Goal: Transaction & Acquisition: Purchase product/service

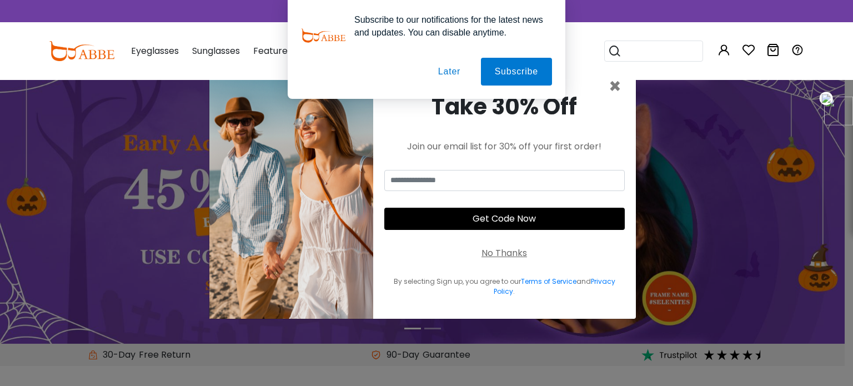
click at [449, 71] on button "Later" at bounding box center [449, 72] width 50 height 28
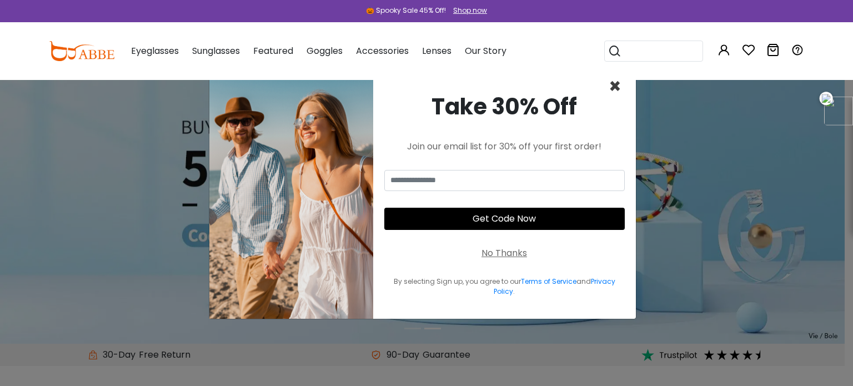
click at [610, 86] on span "×" at bounding box center [614, 86] width 13 height 28
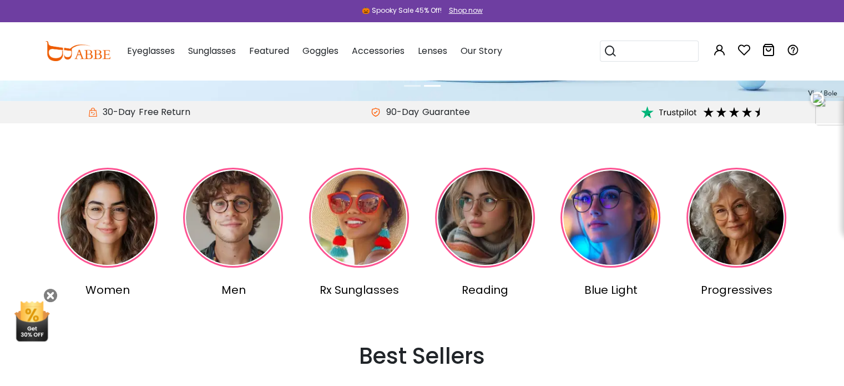
scroll to position [278, 0]
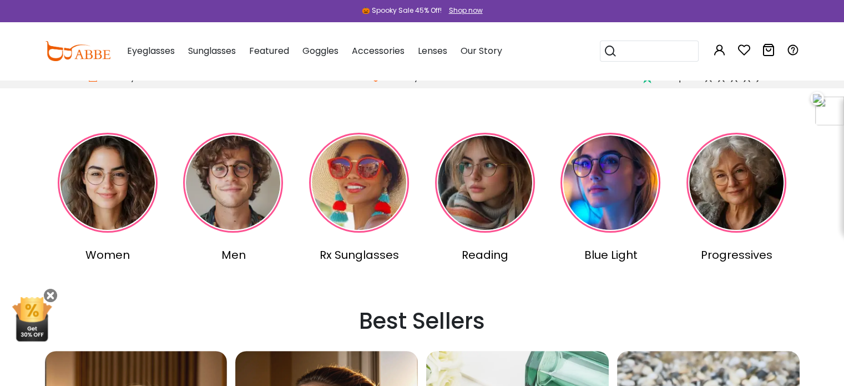
click at [249, 182] on img at bounding box center [233, 183] width 100 height 100
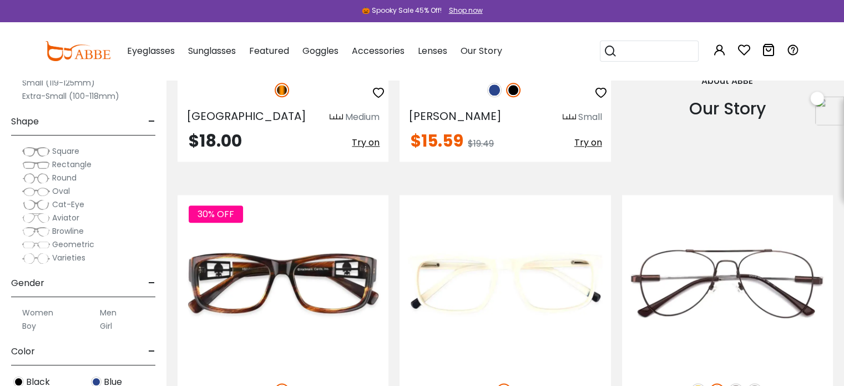
scroll to position [1332, 0]
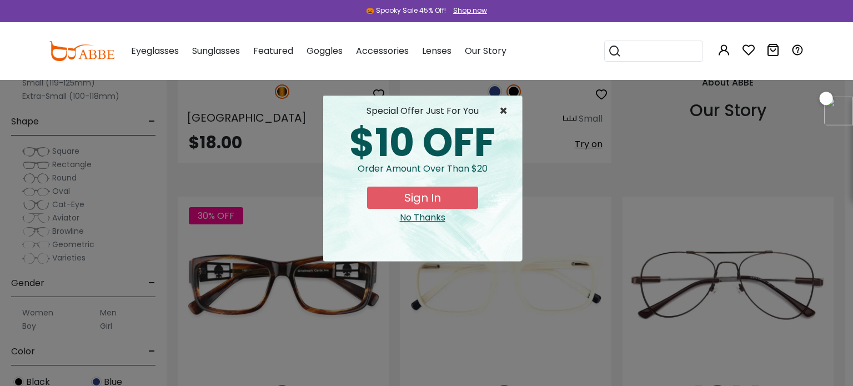
click at [505, 109] on span "×" at bounding box center [506, 110] width 14 height 13
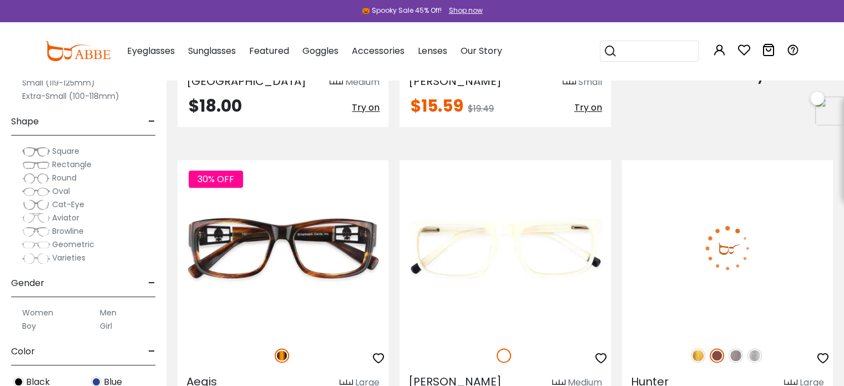
scroll to position [1388, 0]
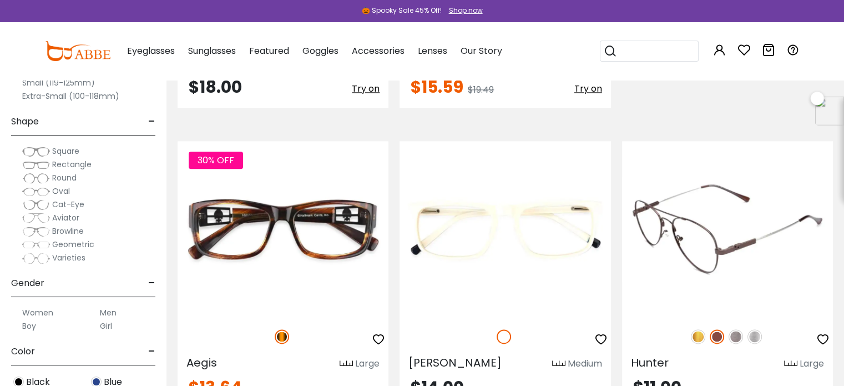
click at [697, 337] on img at bounding box center [698, 336] width 14 height 14
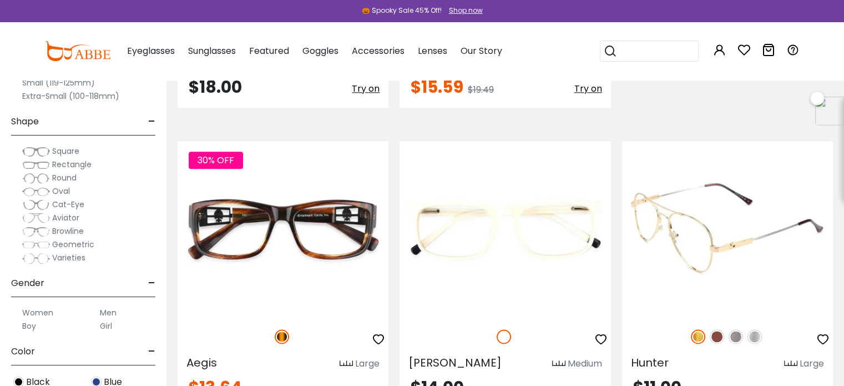
click at [736, 337] on img at bounding box center [736, 336] width 14 height 14
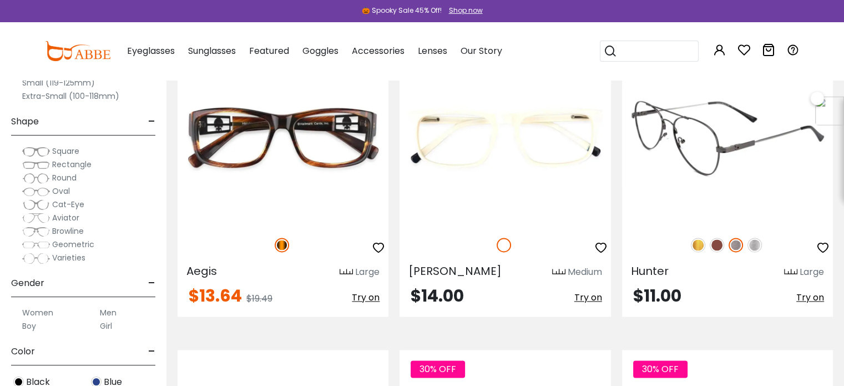
scroll to position [1499, 0]
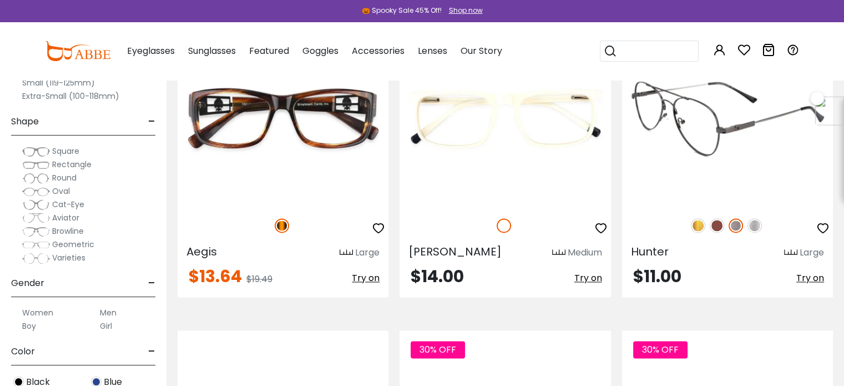
click at [704, 137] on img at bounding box center [727, 118] width 211 height 176
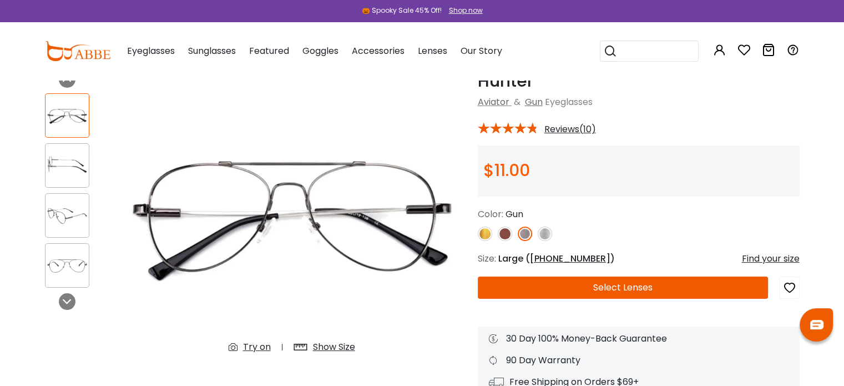
scroll to position [56, 0]
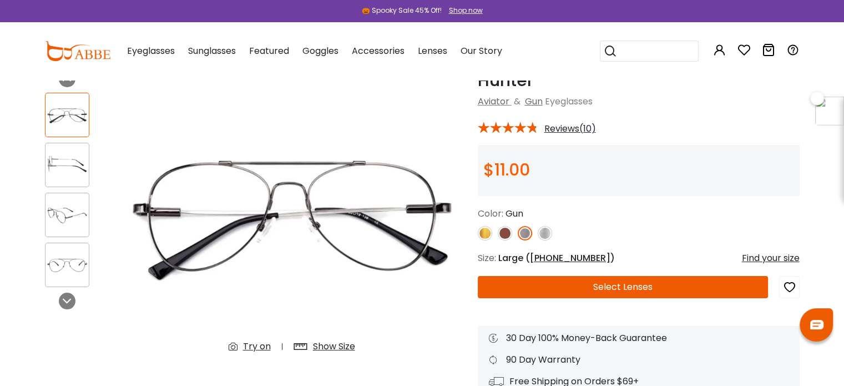
click at [629, 284] on button "Select Lenses" at bounding box center [623, 287] width 291 height 22
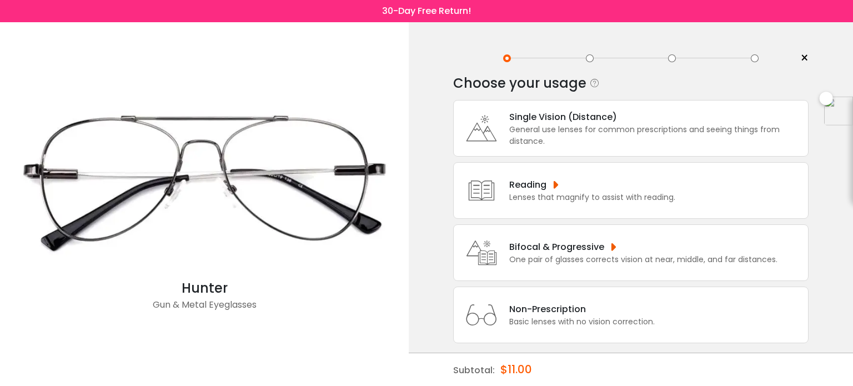
click at [618, 319] on div "Basic lenses with no vision correction." at bounding box center [581, 322] width 145 height 12
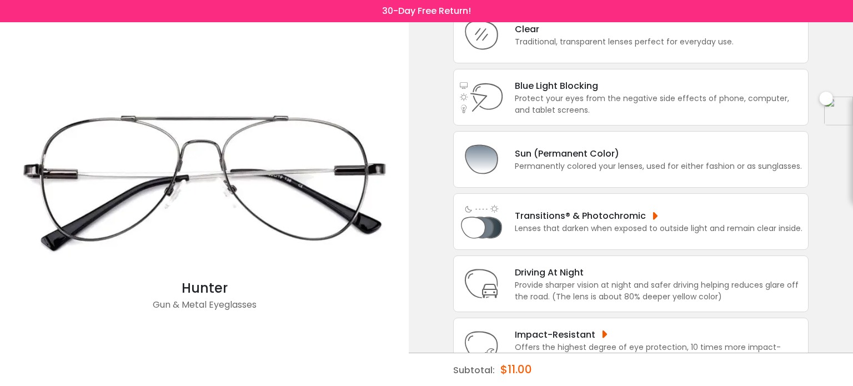
scroll to position [111, 0]
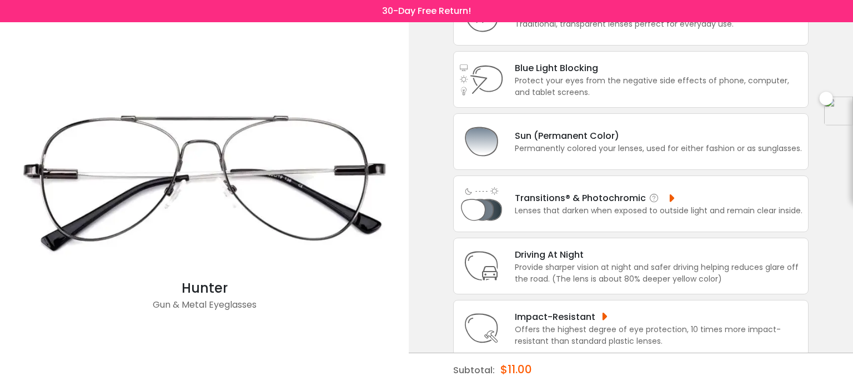
click at [651, 211] on div "Lenses that darken when exposed to outside light and remain clear inside." at bounding box center [659, 211] width 288 height 12
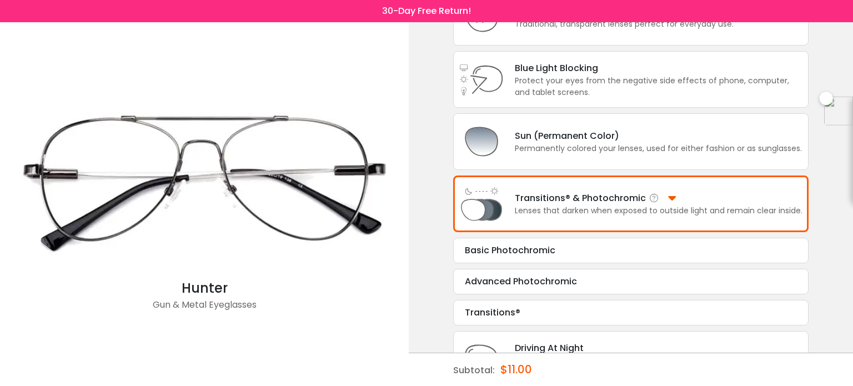
click at [539, 213] on div "Lenses that darken when exposed to outside light and remain clear inside." at bounding box center [659, 211] width 288 height 12
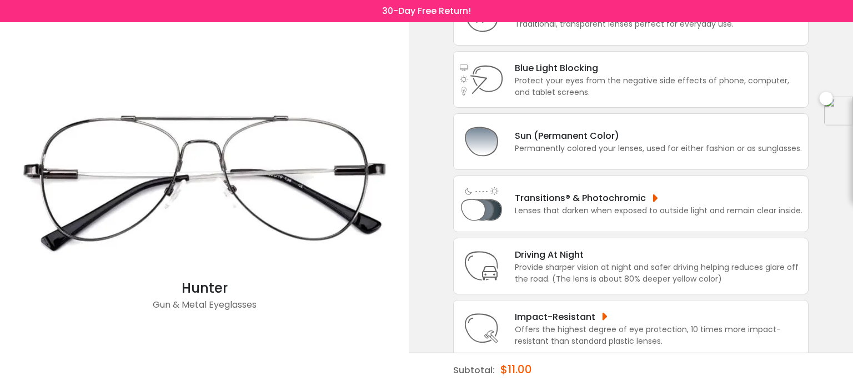
click at [541, 213] on div "Lenses that darken when exposed to outside light and remain clear inside." at bounding box center [659, 211] width 288 height 12
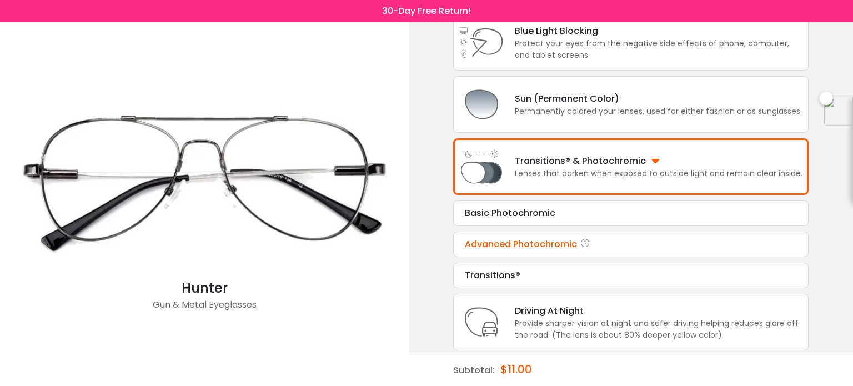
scroll to position [167, 0]
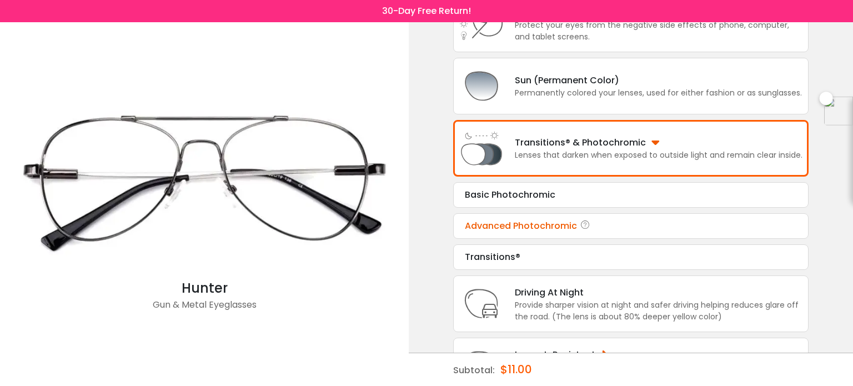
click at [526, 228] on div "Advanced Photochromic" at bounding box center [631, 225] width 332 height 13
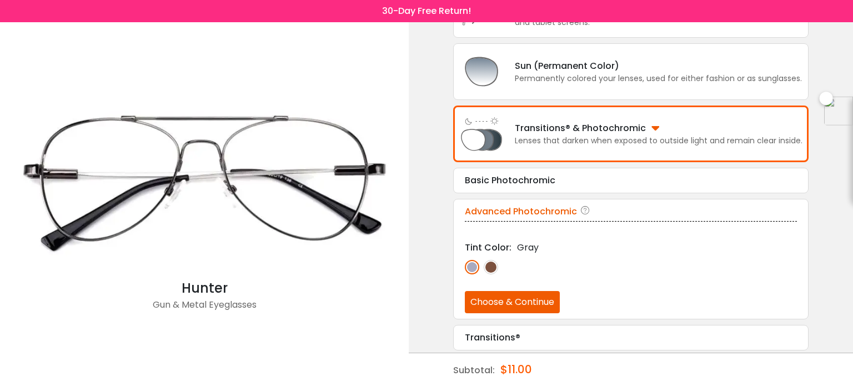
scroll to position [183, 0]
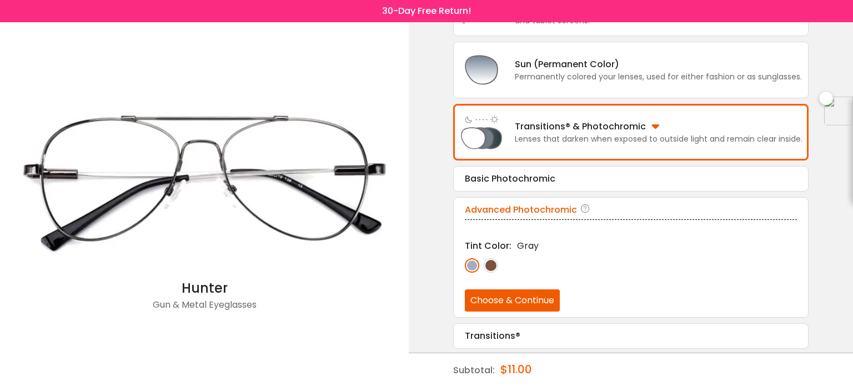
click at [491, 264] on img at bounding box center [490, 265] width 14 height 14
click at [477, 265] on img at bounding box center [472, 265] width 14 height 14
click at [509, 298] on button "Choose & Continue" at bounding box center [512, 300] width 95 height 22
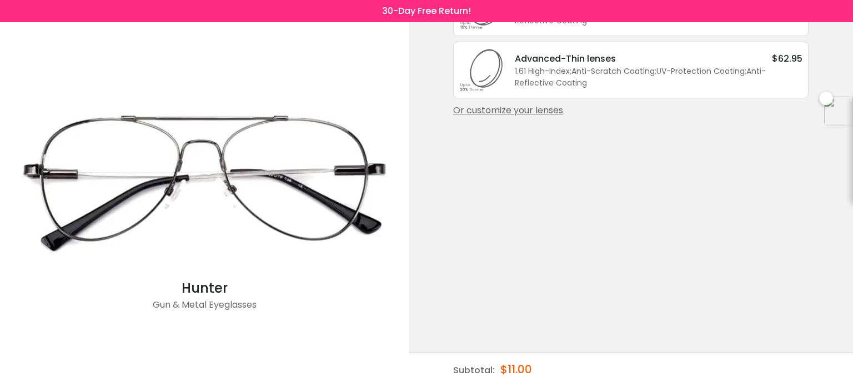
scroll to position [0, 0]
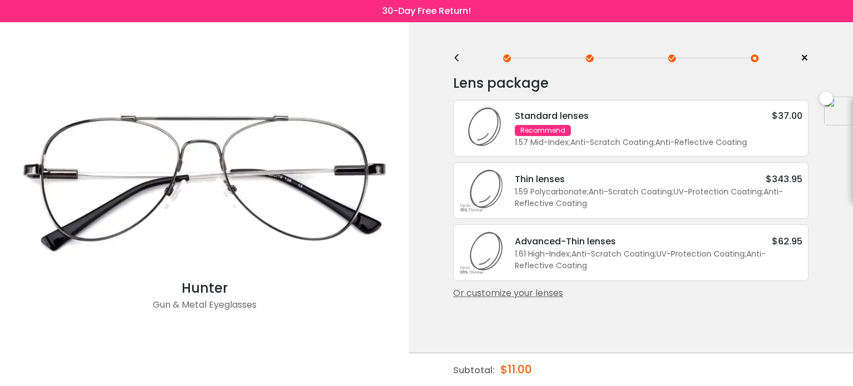
click at [640, 256] on div "1.61 High-Index ; Anti-Scratch Coating ; UV-Protection Coating ; Anti-Reflectiv…" at bounding box center [659, 259] width 288 height 23
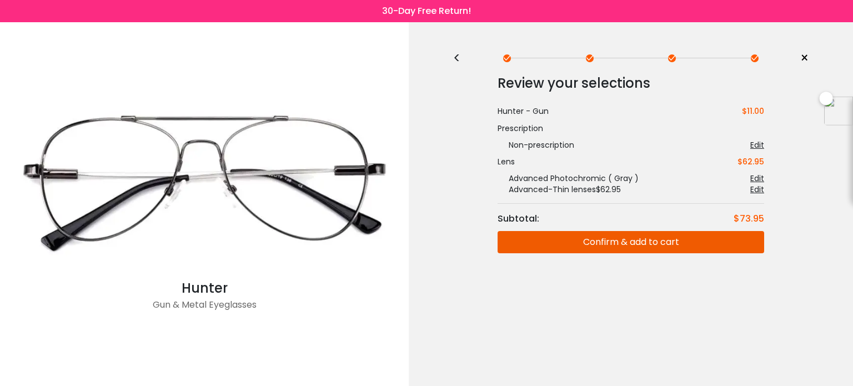
click at [644, 243] on button "Confirm & add to cart" at bounding box center [630, 242] width 266 height 22
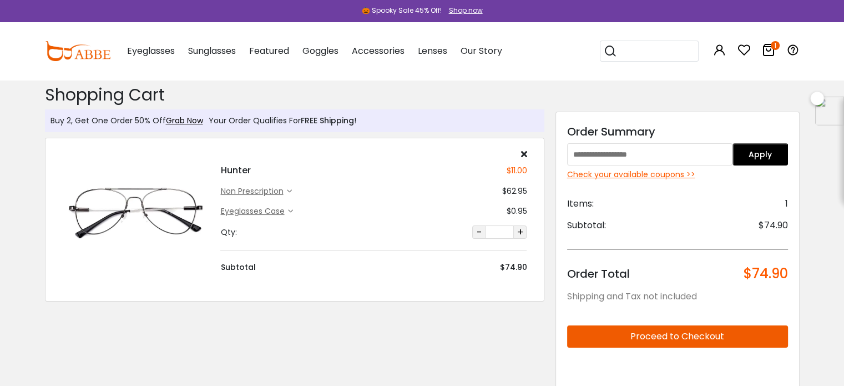
click at [655, 150] on input "text" at bounding box center [650, 154] width 166 height 22
paste input "*****"
click at [760, 165] on div "Order Summary ***** Apply Check your available coupons >> Items: 1 Subtotal: $7…" at bounding box center [678, 316] width 244 height 409
click at [761, 161] on button "Apply" at bounding box center [761, 154] width 56 height 22
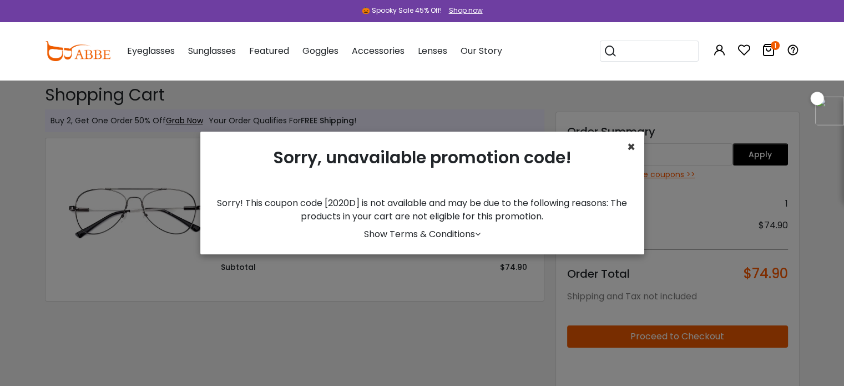
click at [630, 147] on span "×" at bounding box center [631, 147] width 8 height 18
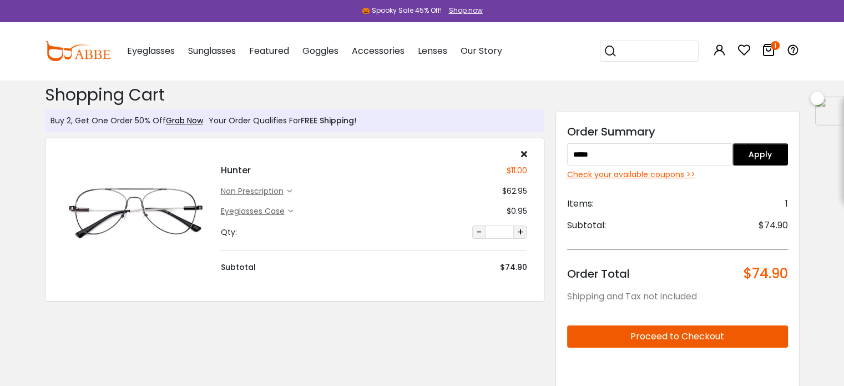
click at [642, 150] on input "*****" at bounding box center [650, 154] width 166 height 22
paste input "text"
type input "***"
click at [738, 158] on button "Apply" at bounding box center [761, 154] width 56 height 22
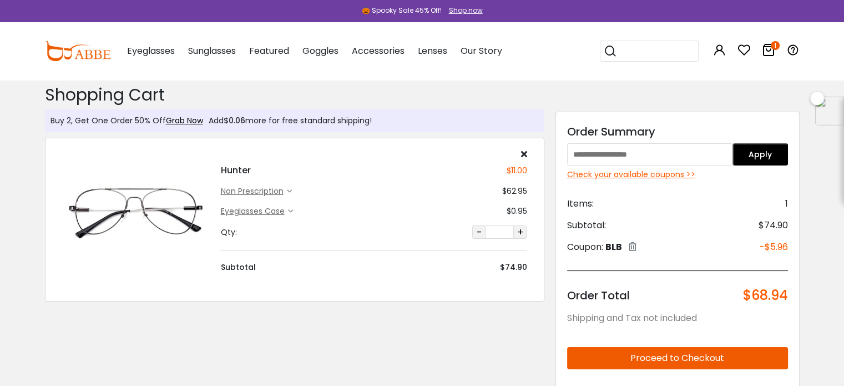
click at [637, 245] on icon at bounding box center [633, 246] width 8 height 9
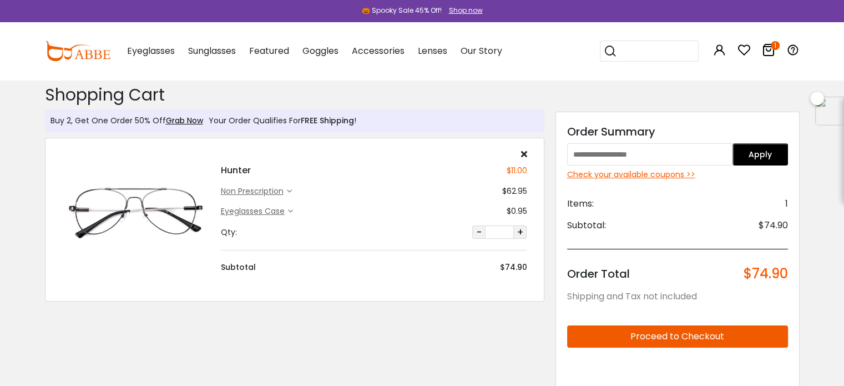
click at [622, 150] on input "text" at bounding box center [650, 154] width 166 height 22
paste input "********"
type input "********"
click at [755, 157] on button "Apply" at bounding box center [761, 154] width 56 height 22
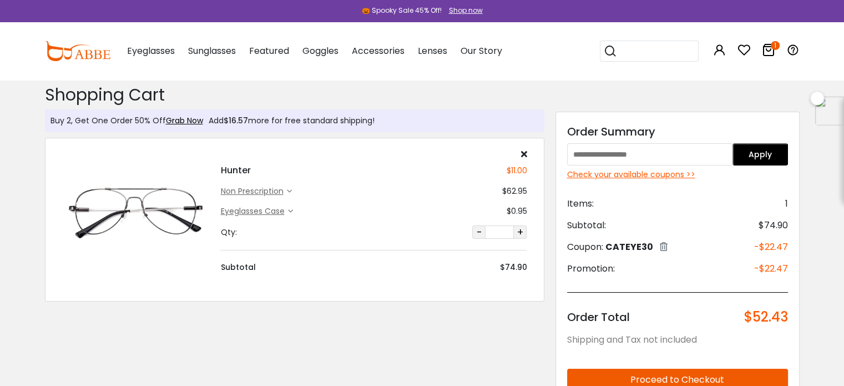
click at [663, 249] on icon at bounding box center [664, 246] width 8 height 9
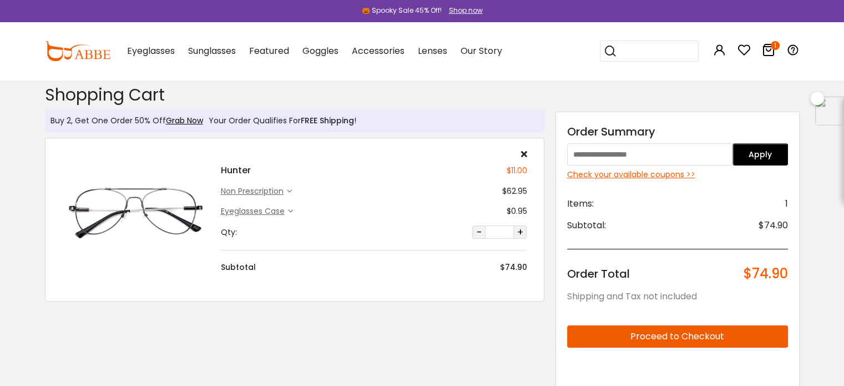
click at [643, 158] on input "text" at bounding box center [650, 154] width 166 height 22
paste input "********"
type input "********"
click at [770, 152] on button "Apply" at bounding box center [761, 154] width 56 height 22
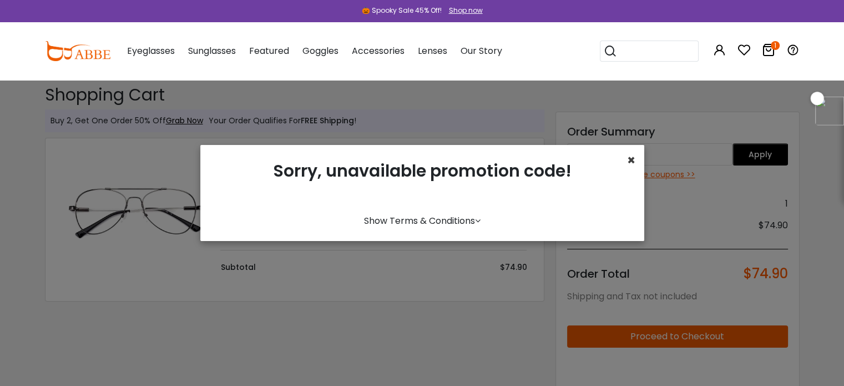
click at [632, 159] on span "×" at bounding box center [631, 160] width 8 height 18
